Goal: Information Seeking & Learning: Learn about a topic

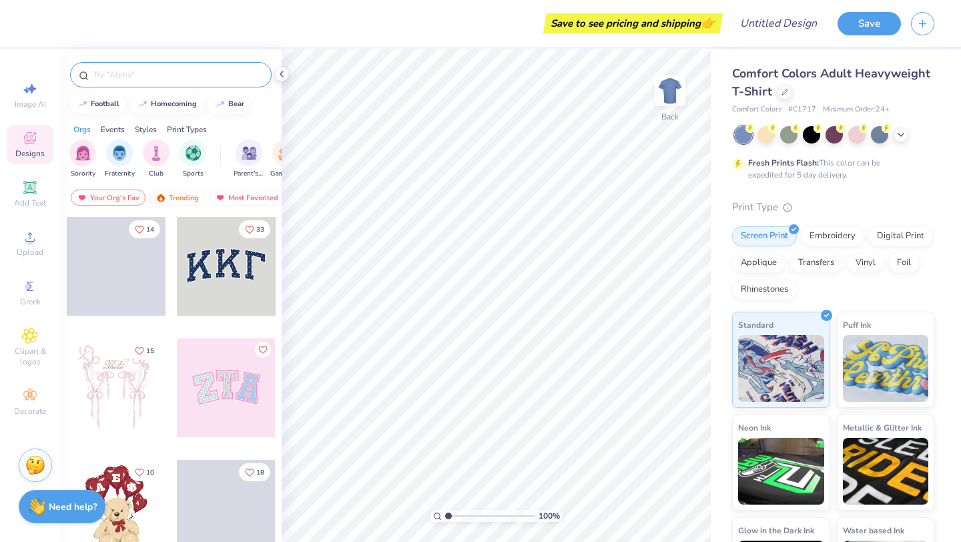
click at [121, 79] on input "text" at bounding box center [177, 74] width 171 height 13
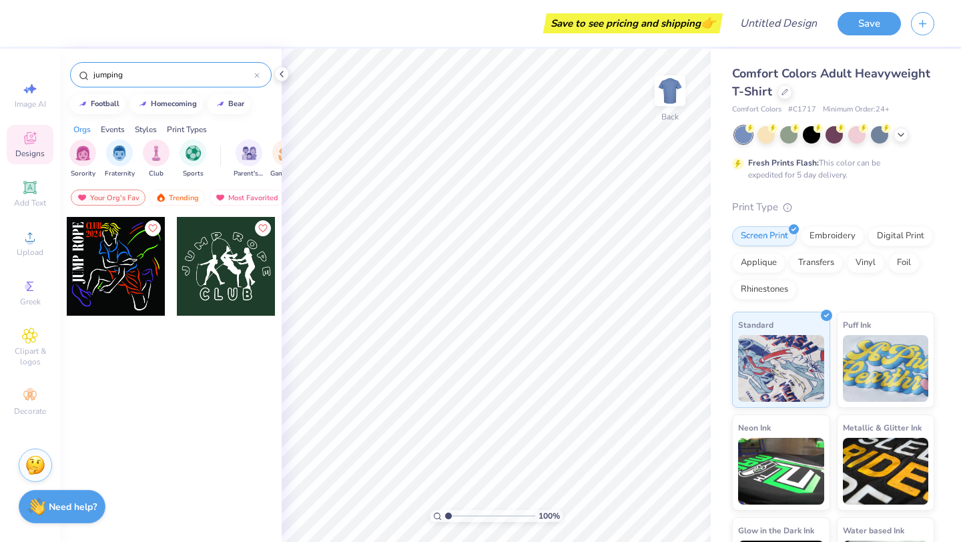
click at [160, 75] on input "jumping" at bounding box center [173, 74] width 162 height 13
click at [120, 73] on input "jumping" at bounding box center [173, 74] width 162 height 13
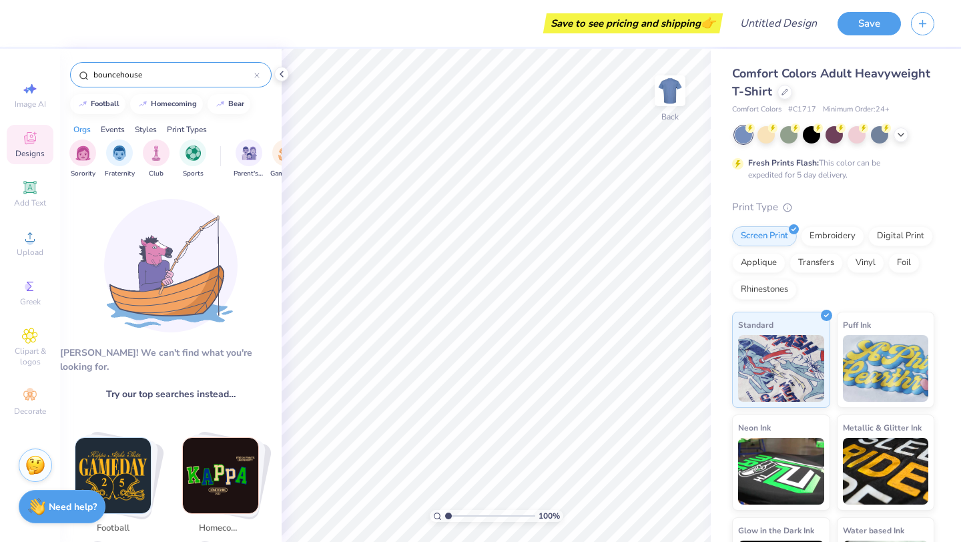
click at [119, 76] on input "bouncehouse" at bounding box center [173, 74] width 162 height 13
drag, startPoint x: 149, startPoint y: 73, endPoint x: 71, endPoint y: 69, distance: 78.8
click at [71, 72] on div "bounce house" at bounding box center [171, 74] width 202 height 25
type input "bounce house"
